Goal: Task Accomplishment & Management: Use online tool/utility

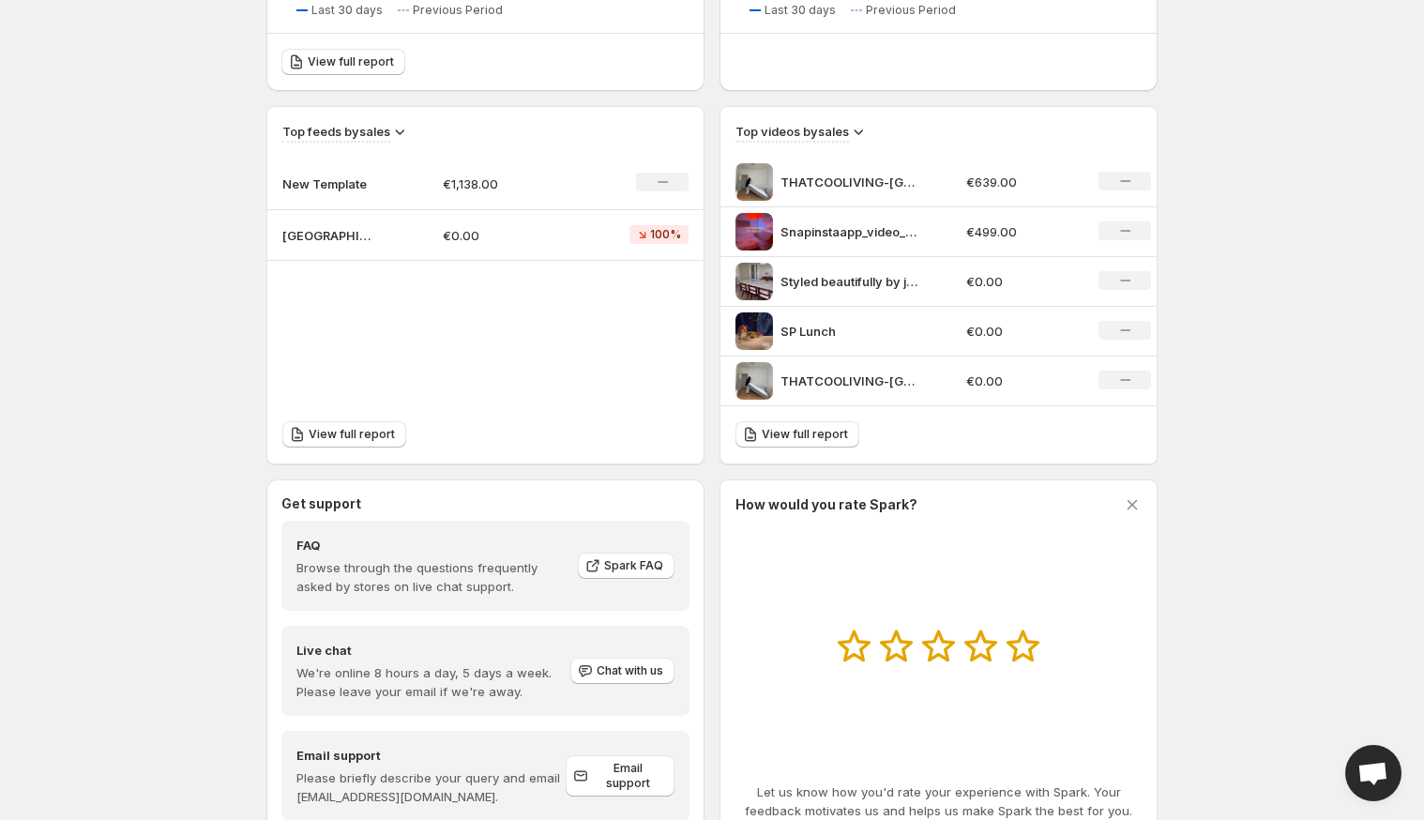
scroll to position [618, 0]
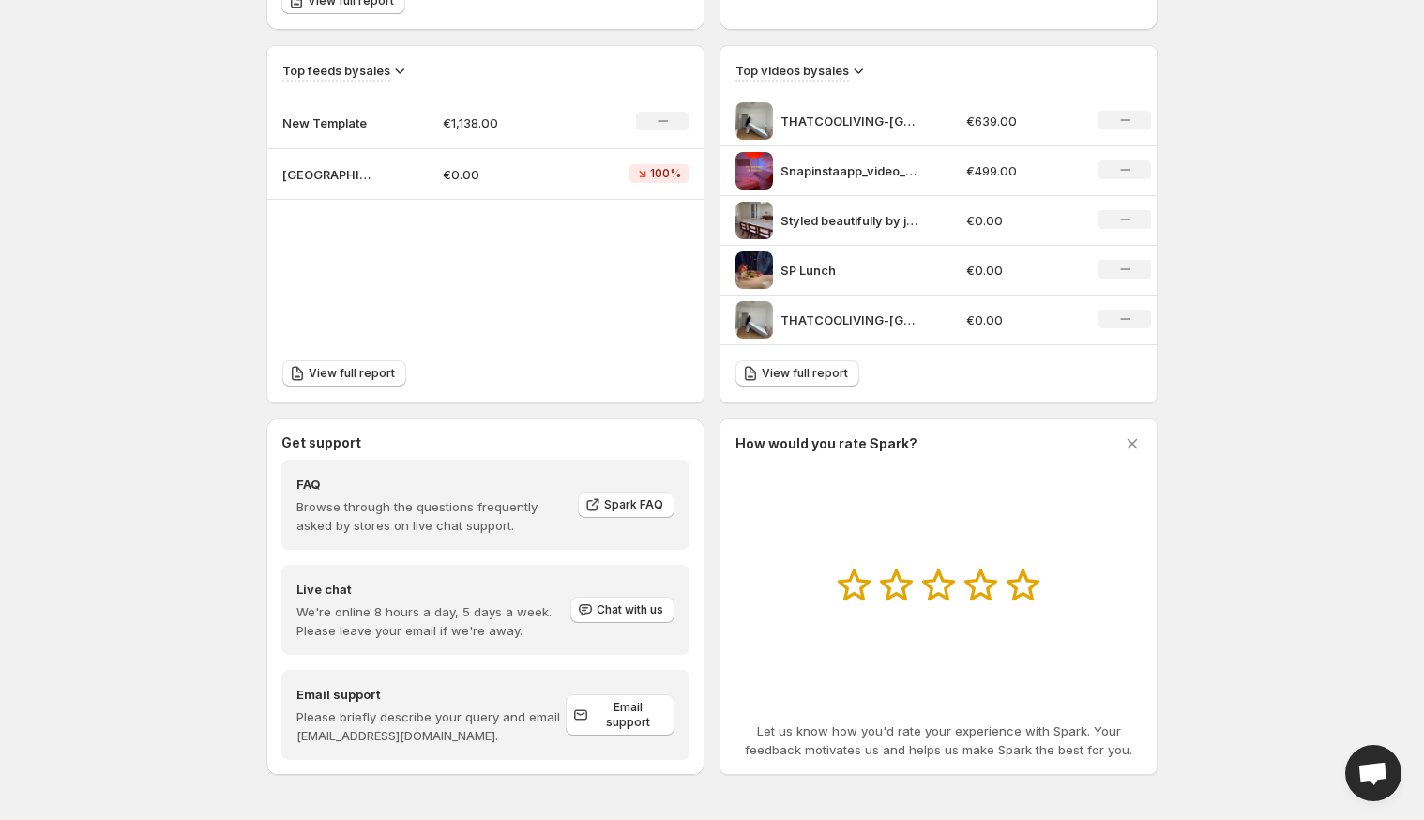
click at [328, 117] on p "New Template" at bounding box center [329, 122] width 94 height 19
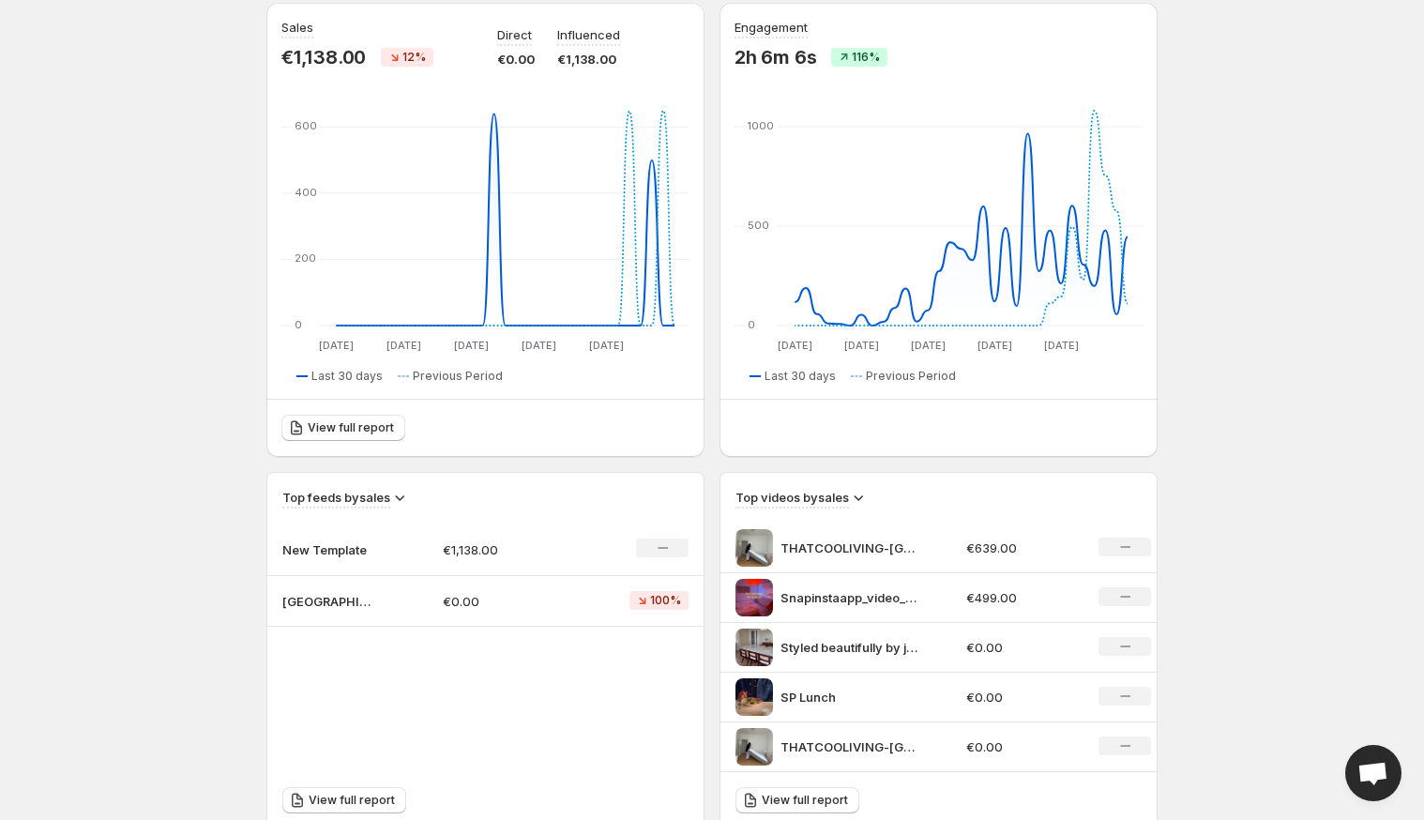
scroll to position [191, 0]
click at [324, 548] on p "New Template" at bounding box center [329, 548] width 94 height 19
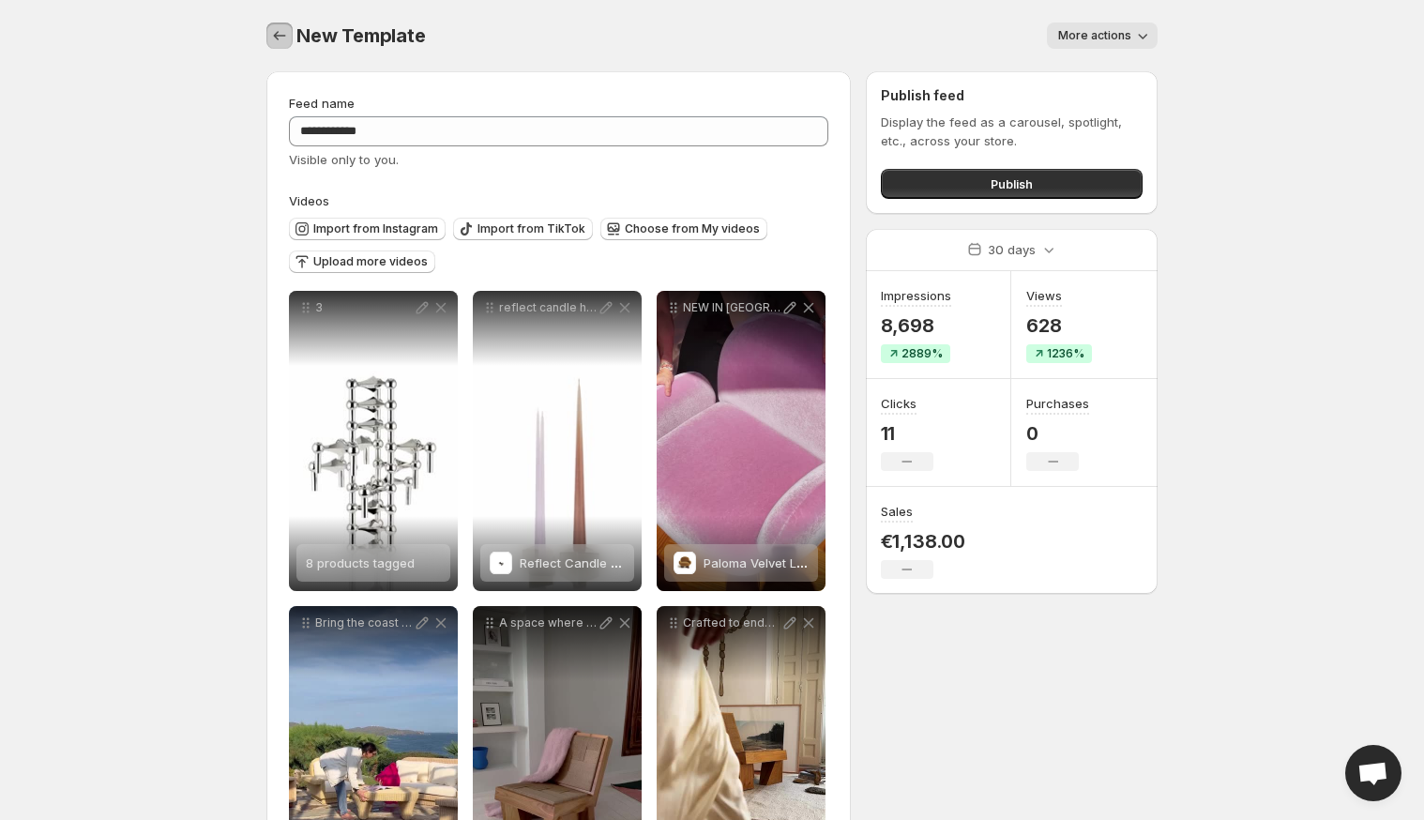
click at [280, 43] on icon "Settings" at bounding box center [279, 35] width 19 height 19
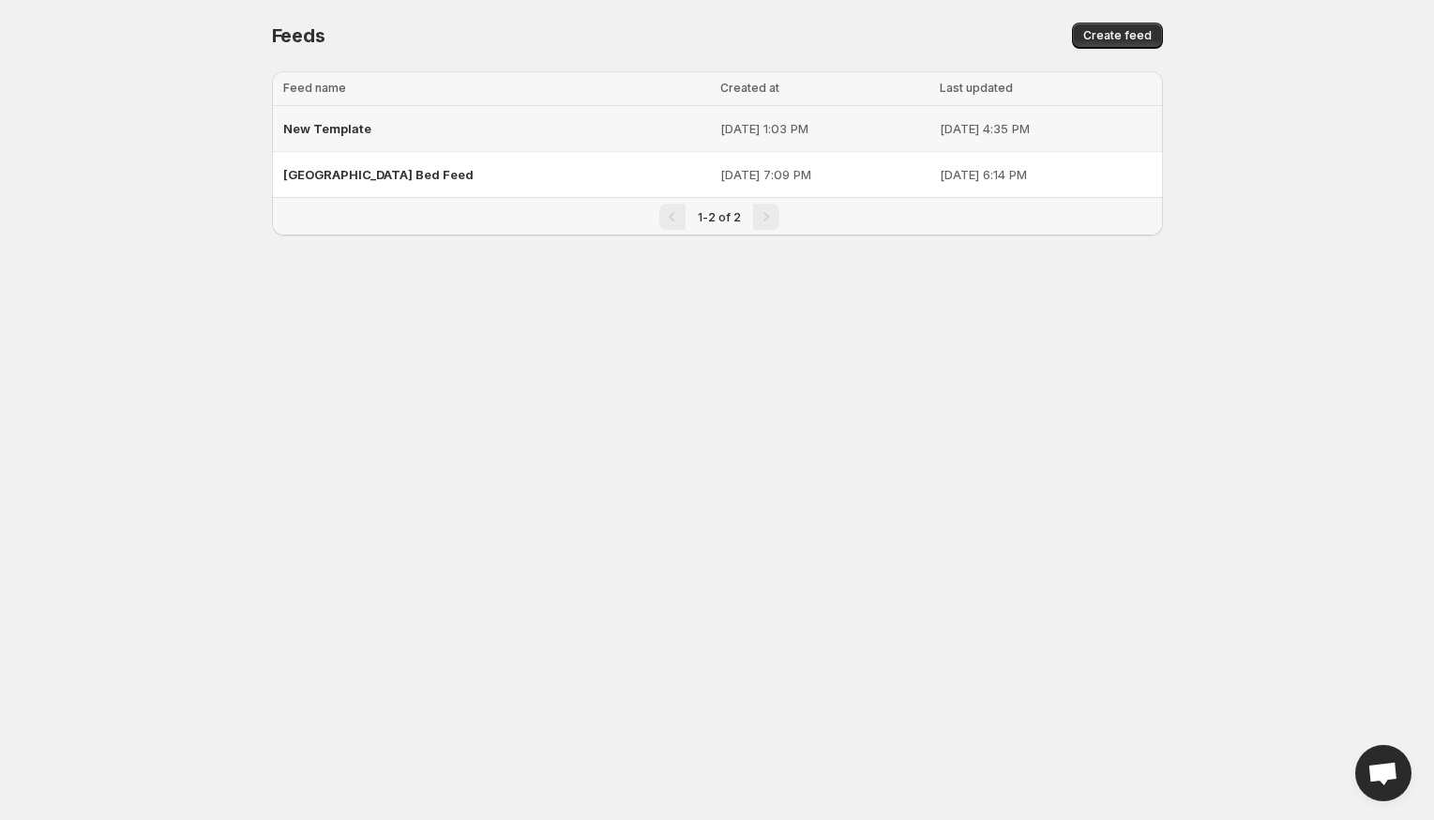
click at [331, 121] on span "New Template" at bounding box center [327, 128] width 88 height 15
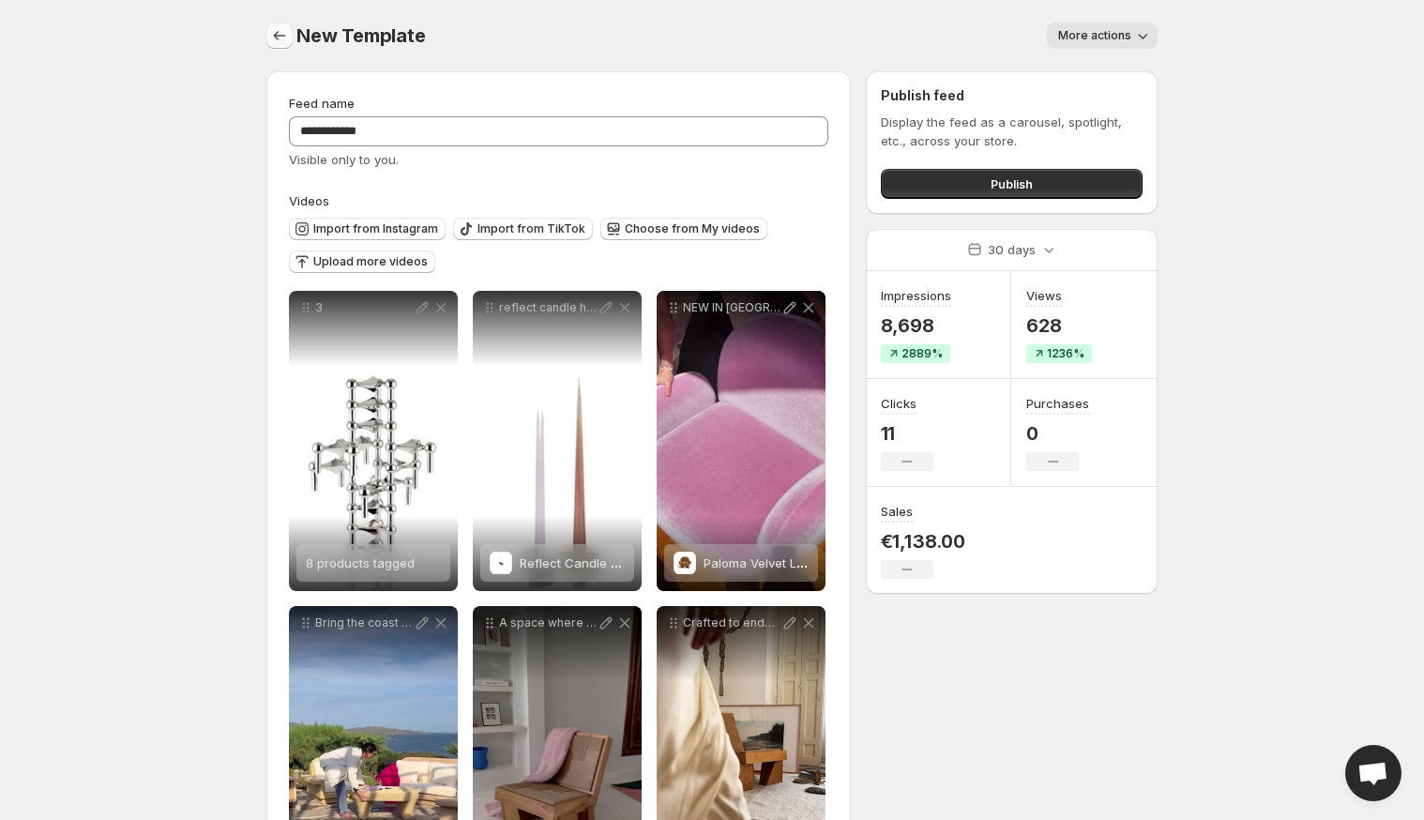
click at [278, 33] on icon "Settings" at bounding box center [279, 35] width 19 height 19
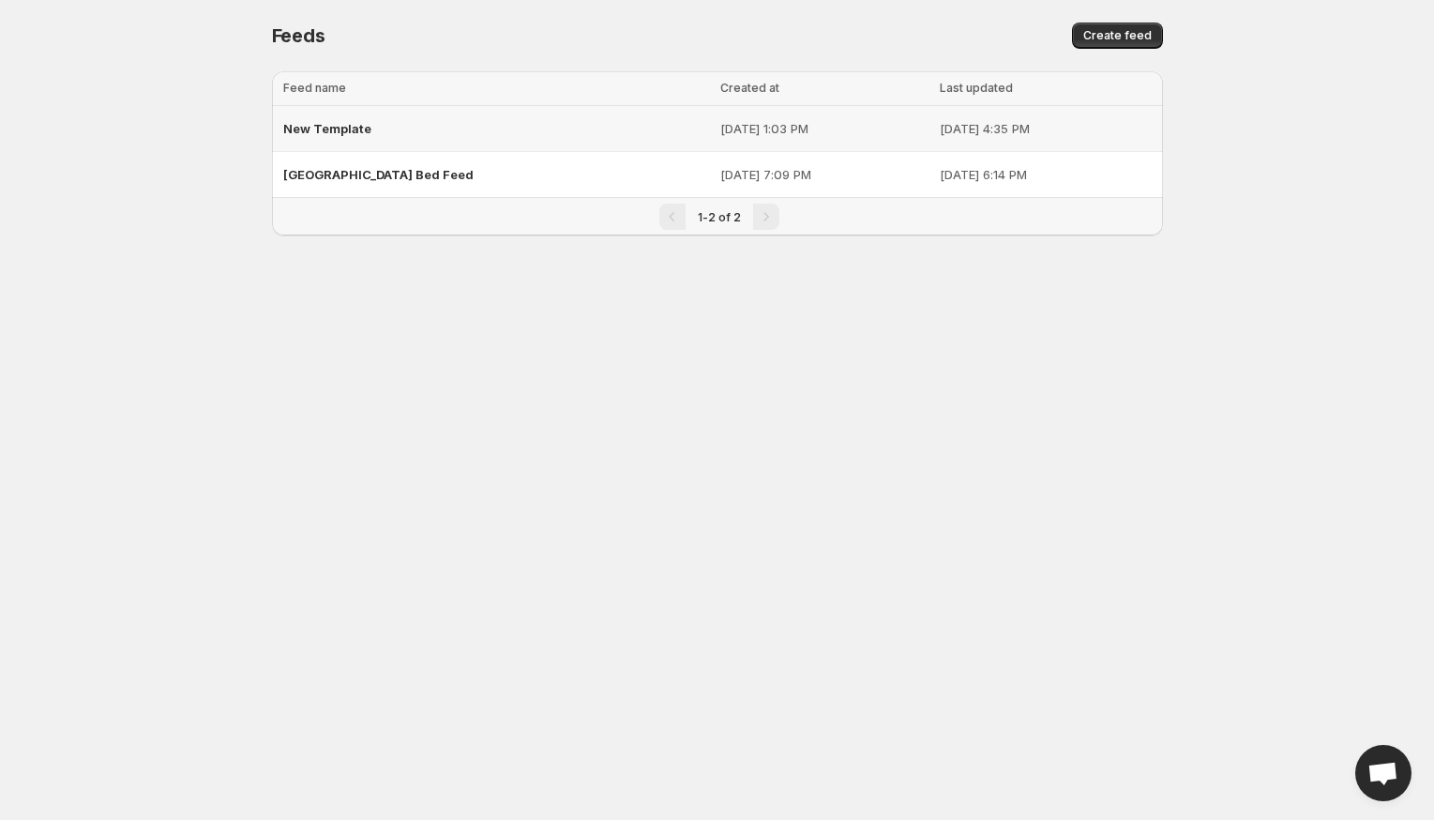
click at [329, 119] on div "New Template" at bounding box center [496, 129] width 427 height 34
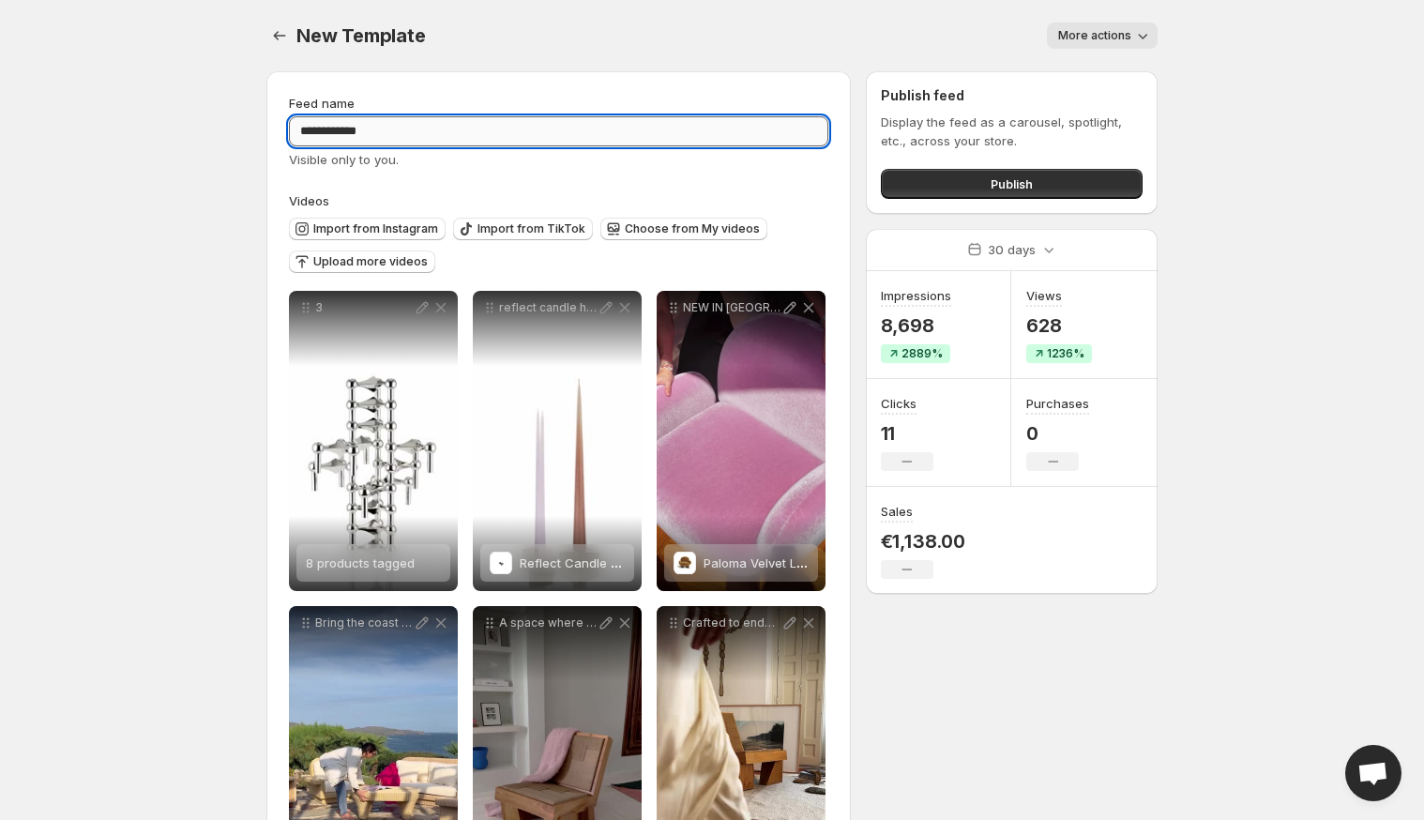
click at [329, 129] on input "**********" at bounding box center [558, 131] width 539 height 30
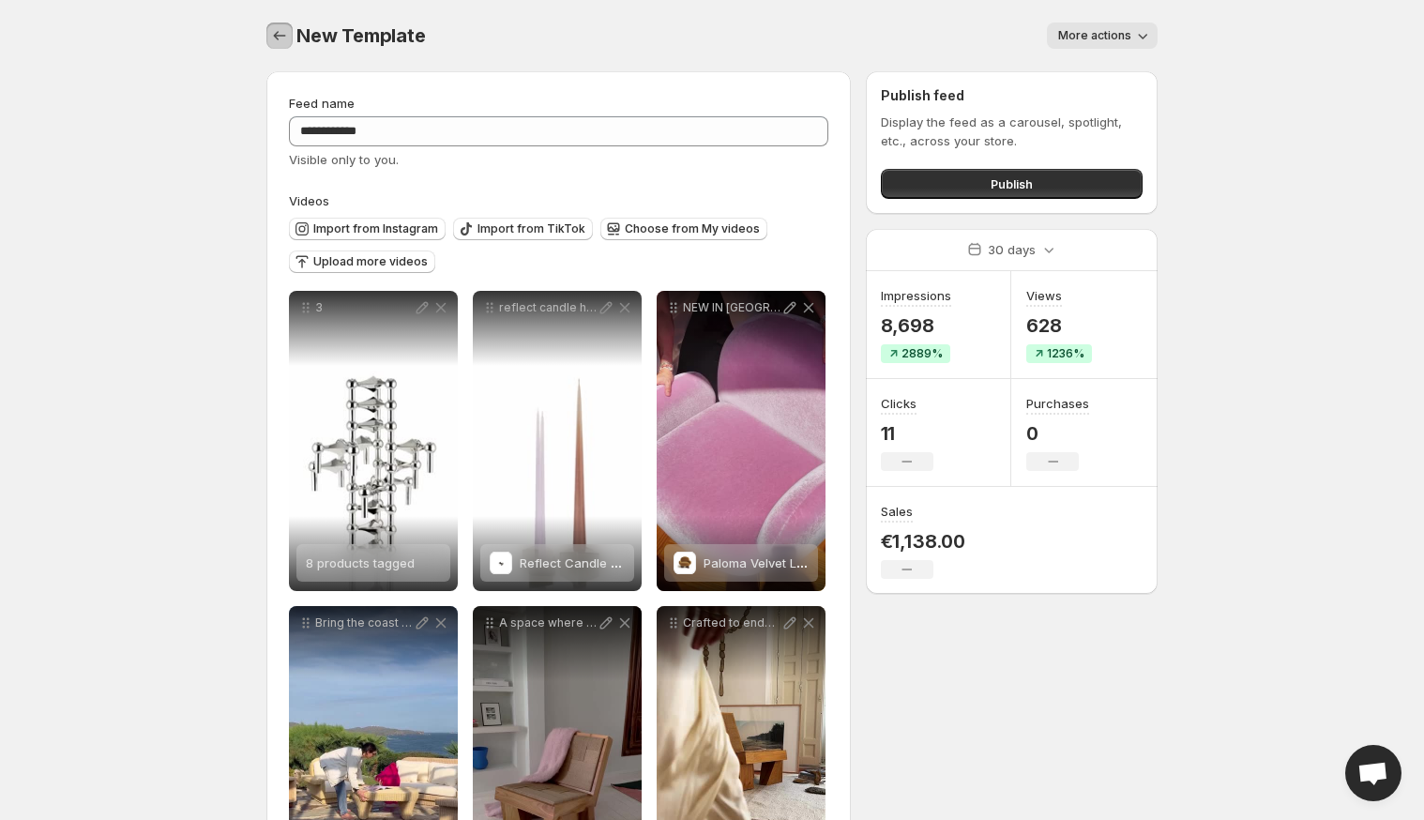
click at [272, 37] on icon "Settings" at bounding box center [279, 35] width 19 height 19
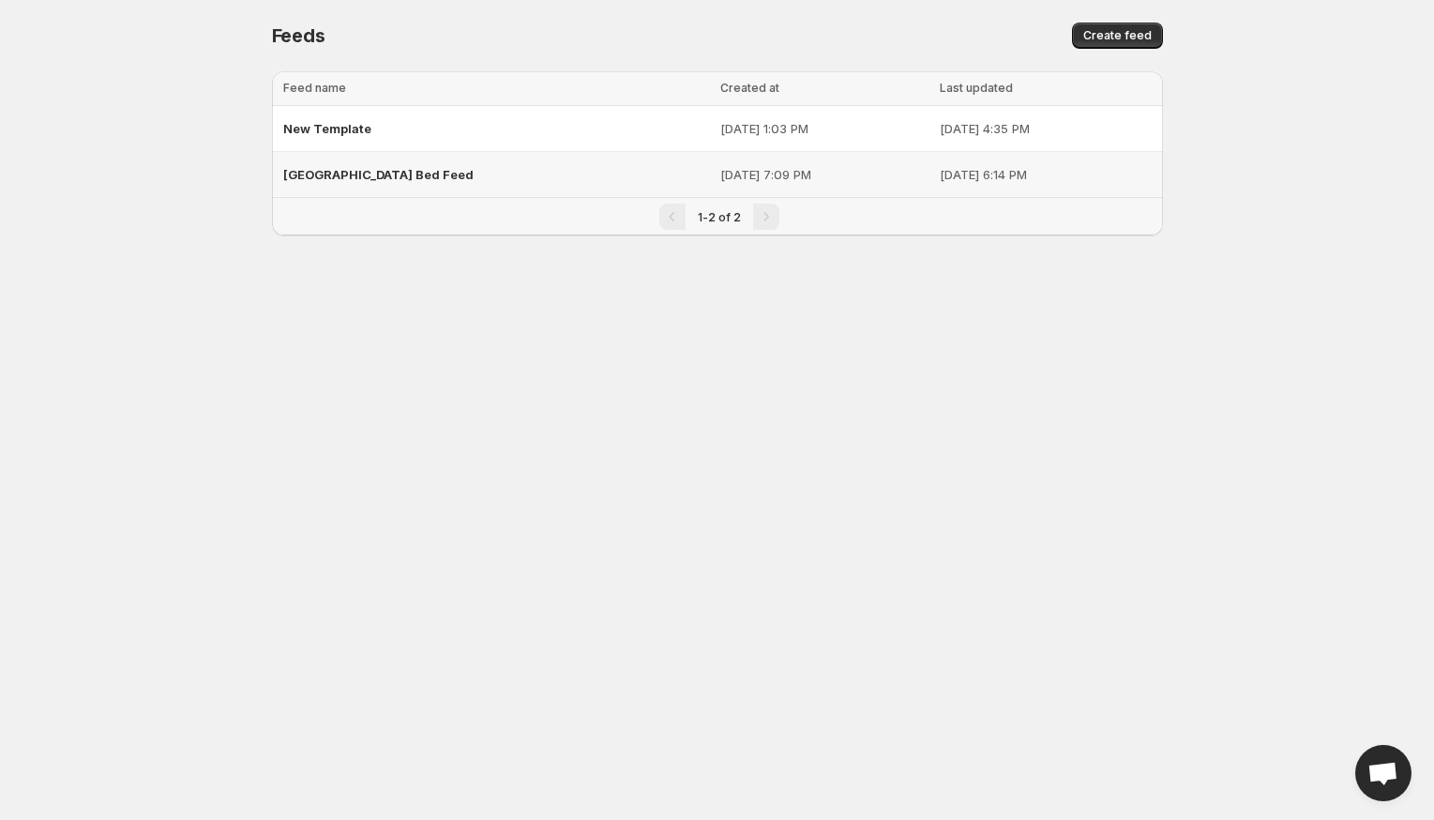
click at [351, 167] on span "[GEOGRAPHIC_DATA] Bed Feed" at bounding box center [378, 174] width 190 height 15
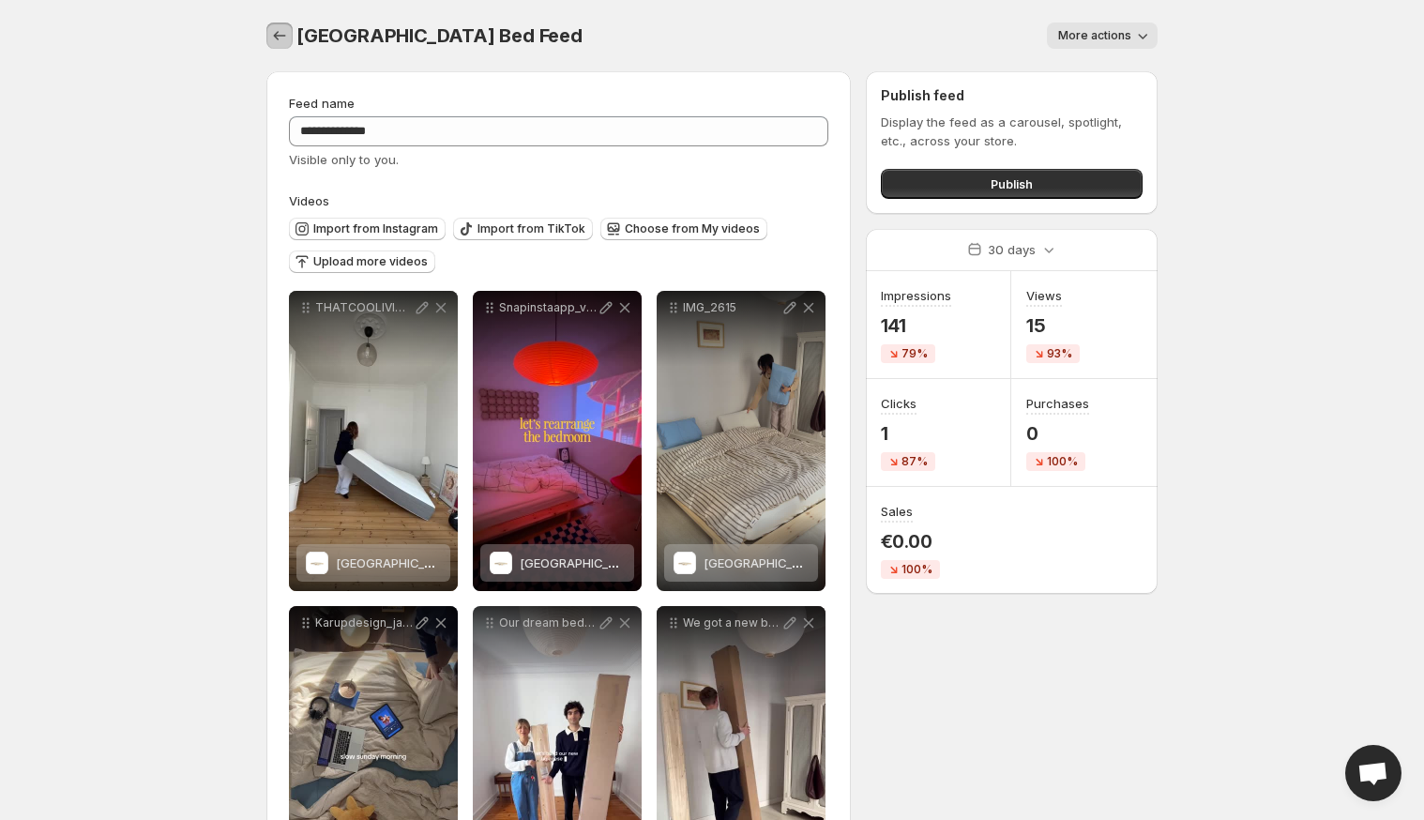
click at [286, 37] on icon "Settings" at bounding box center [279, 35] width 19 height 19
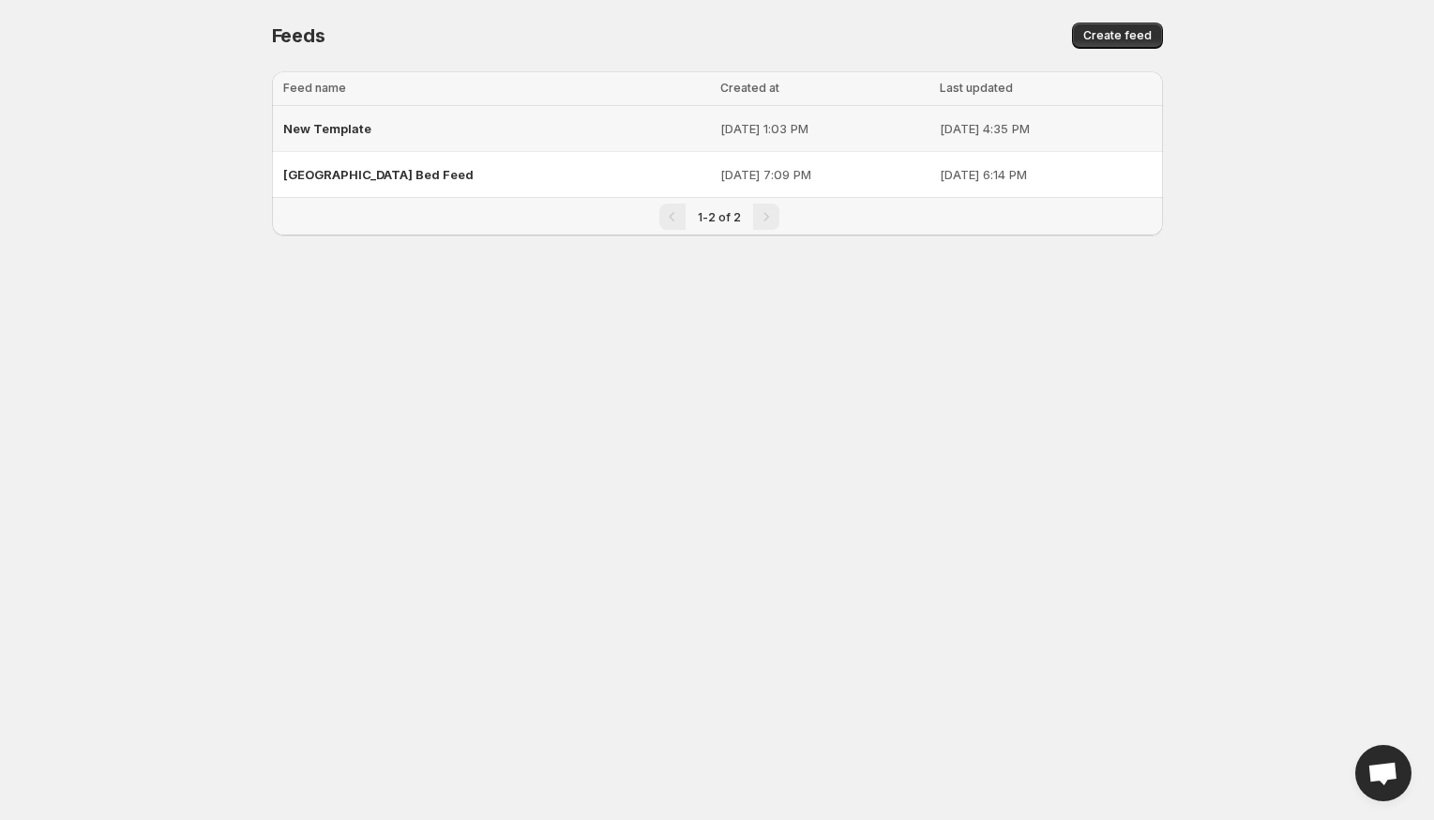
click at [302, 133] on span "New Template" at bounding box center [327, 128] width 88 height 15
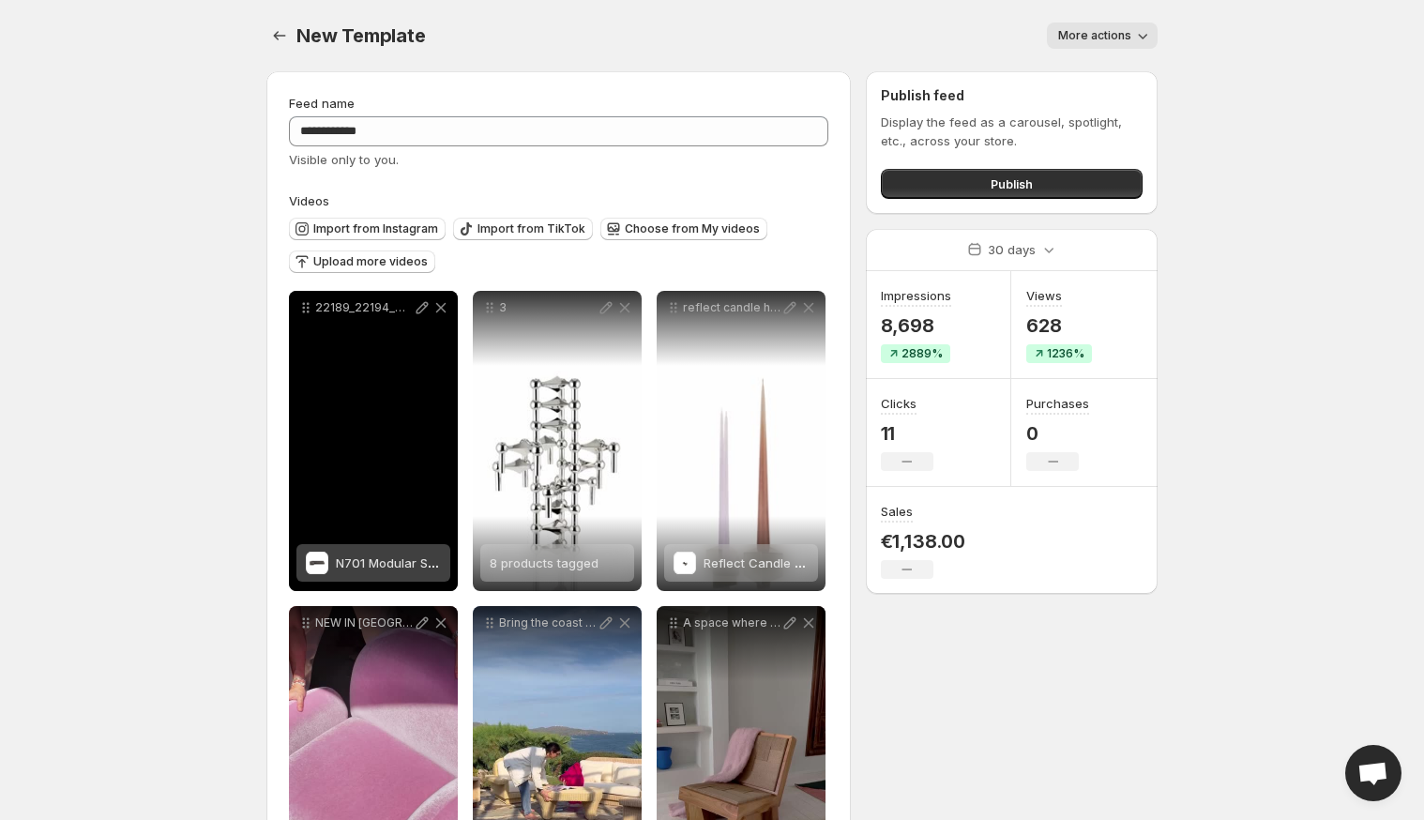
click at [391, 565] on span "N701 Modular Sofa Sets" at bounding box center [406, 562] width 141 height 15
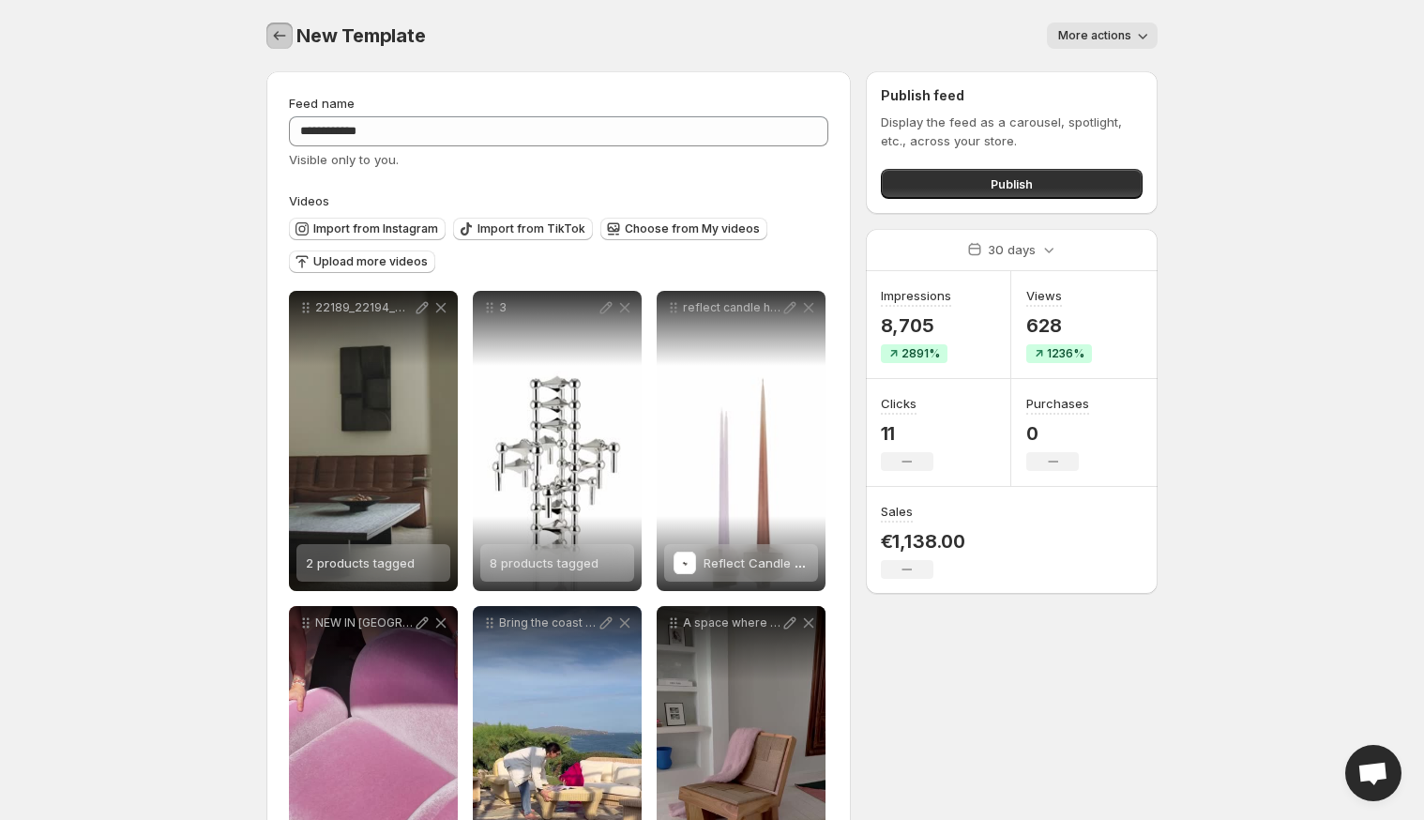
click at [277, 34] on icon "Settings" at bounding box center [280, 35] width 12 height 9
